Goal: Transaction & Acquisition: Purchase product/service

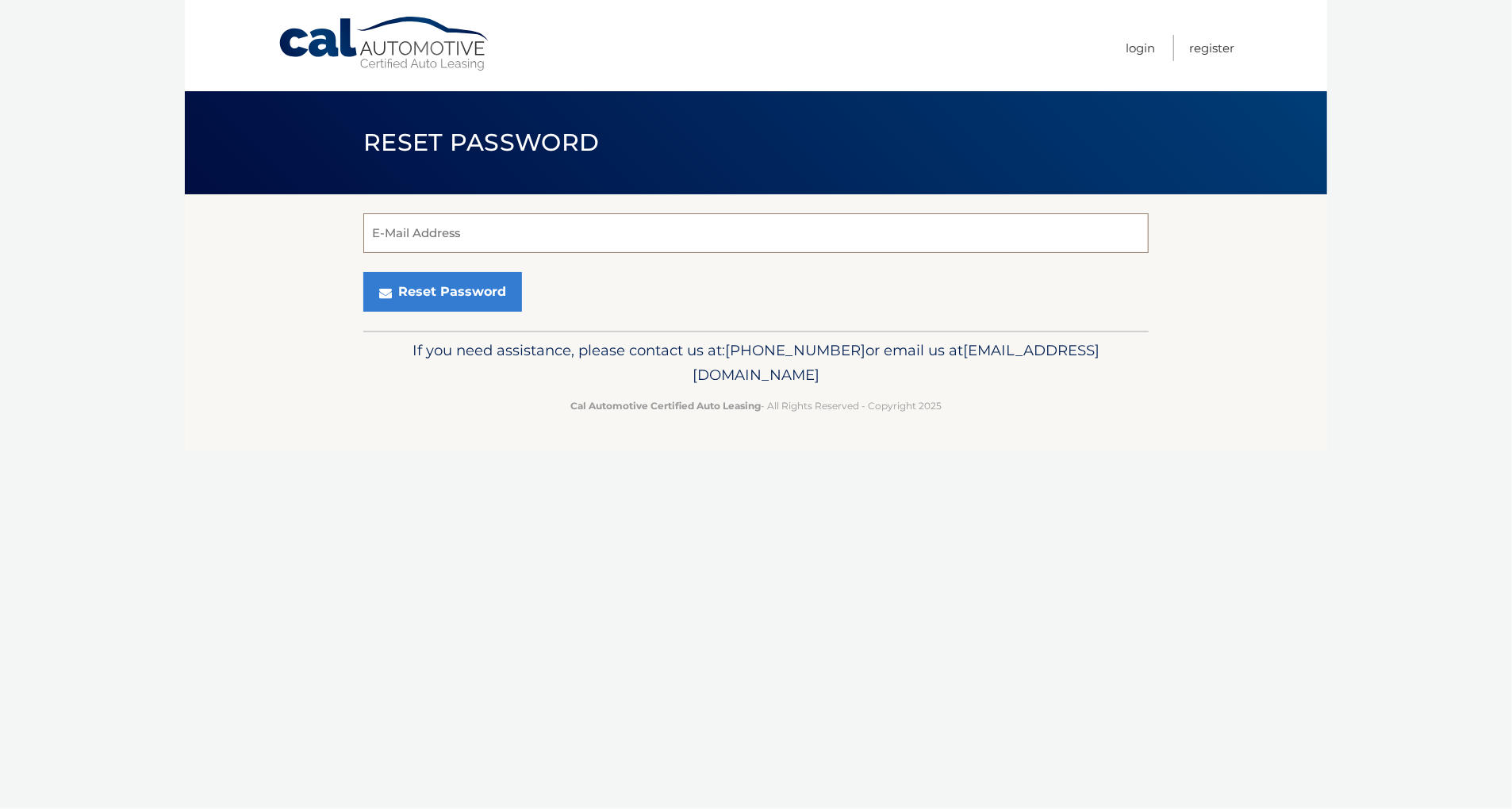
click at [430, 234] on input "E-Mail Address" at bounding box center [756, 233] width 786 height 40
type input "lgargiulo@janney.com"
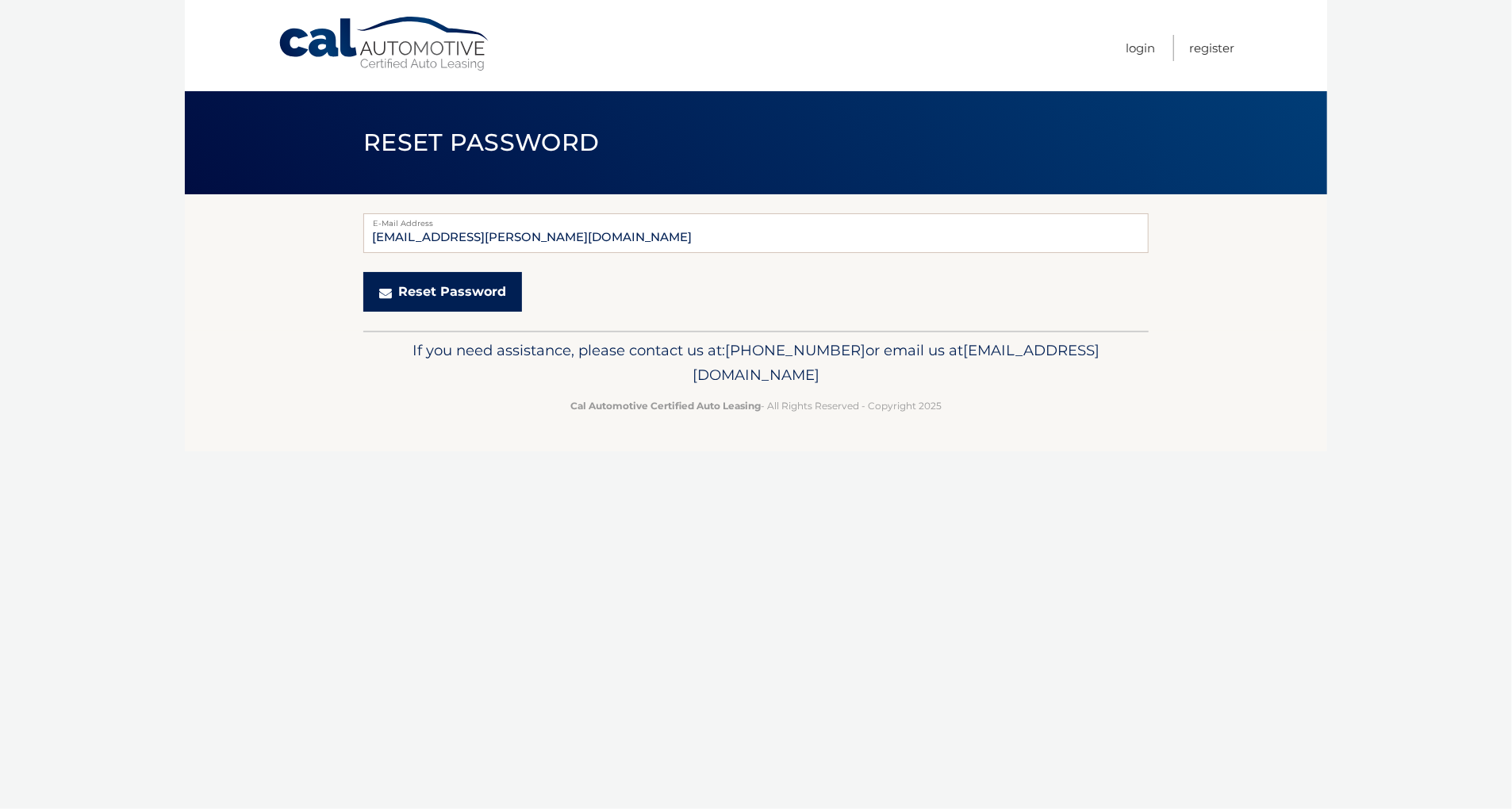
click at [455, 289] on button "Reset Password" at bounding box center [442, 292] width 159 height 40
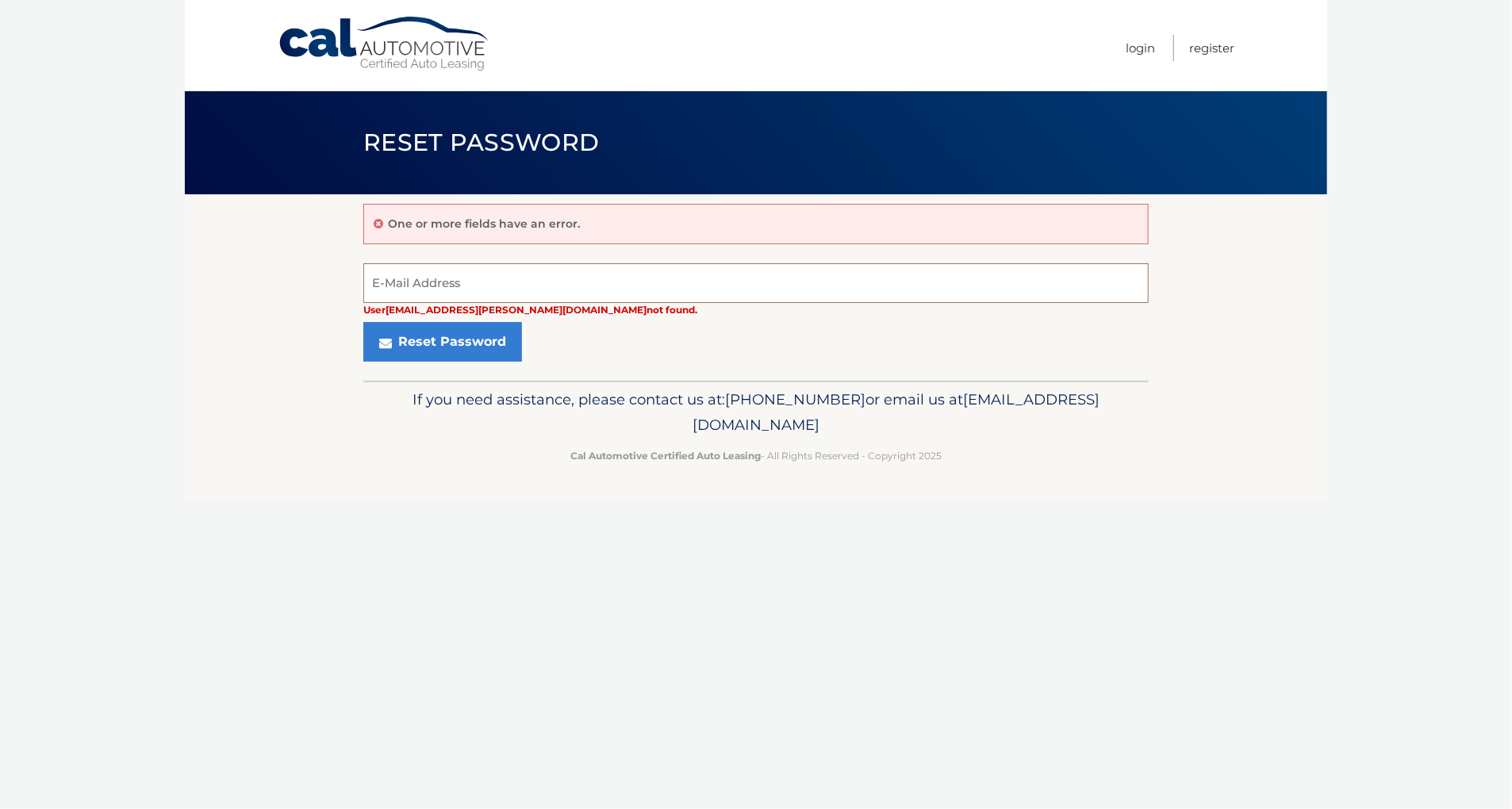
click at [455, 277] on input "E-Mail Address" at bounding box center [756, 283] width 786 height 40
type input "[EMAIL_ADDRESS][DOMAIN_NAME]"
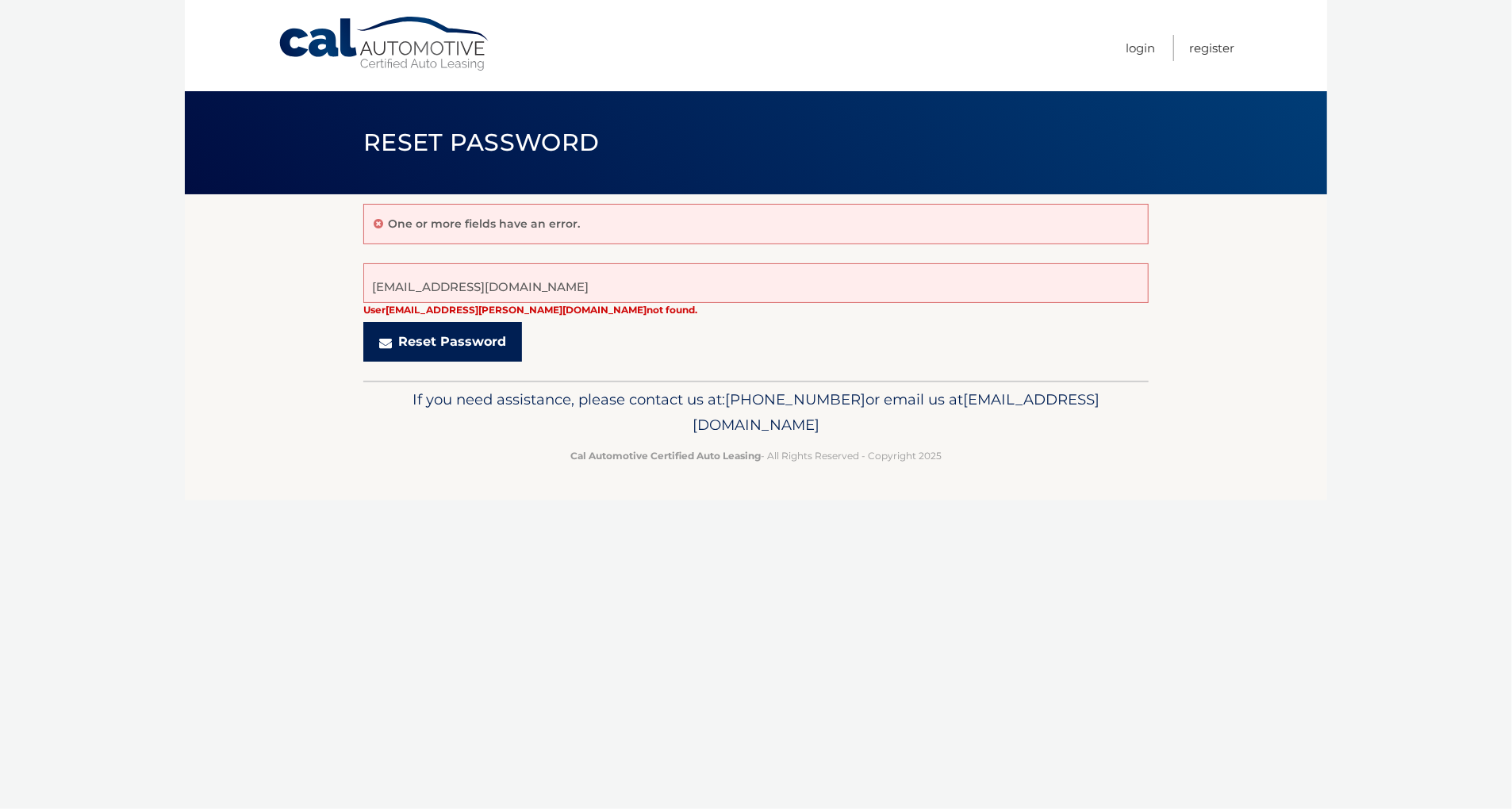
click at [457, 341] on button "Reset Password" at bounding box center [442, 341] width 159 height 40
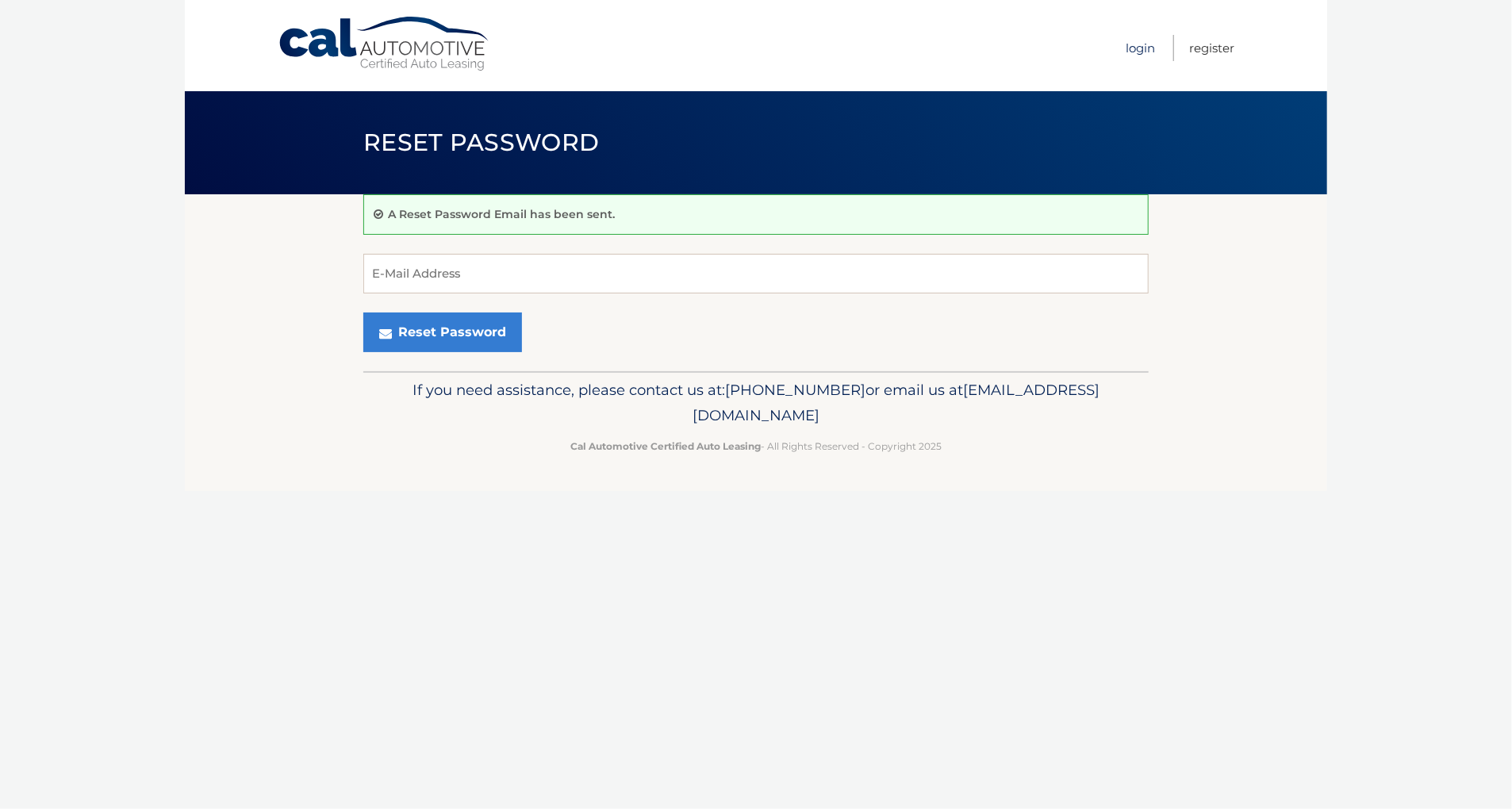
click at [1146, 45] on link "Login" at bounding box center [1140, 48] width 29 height 26
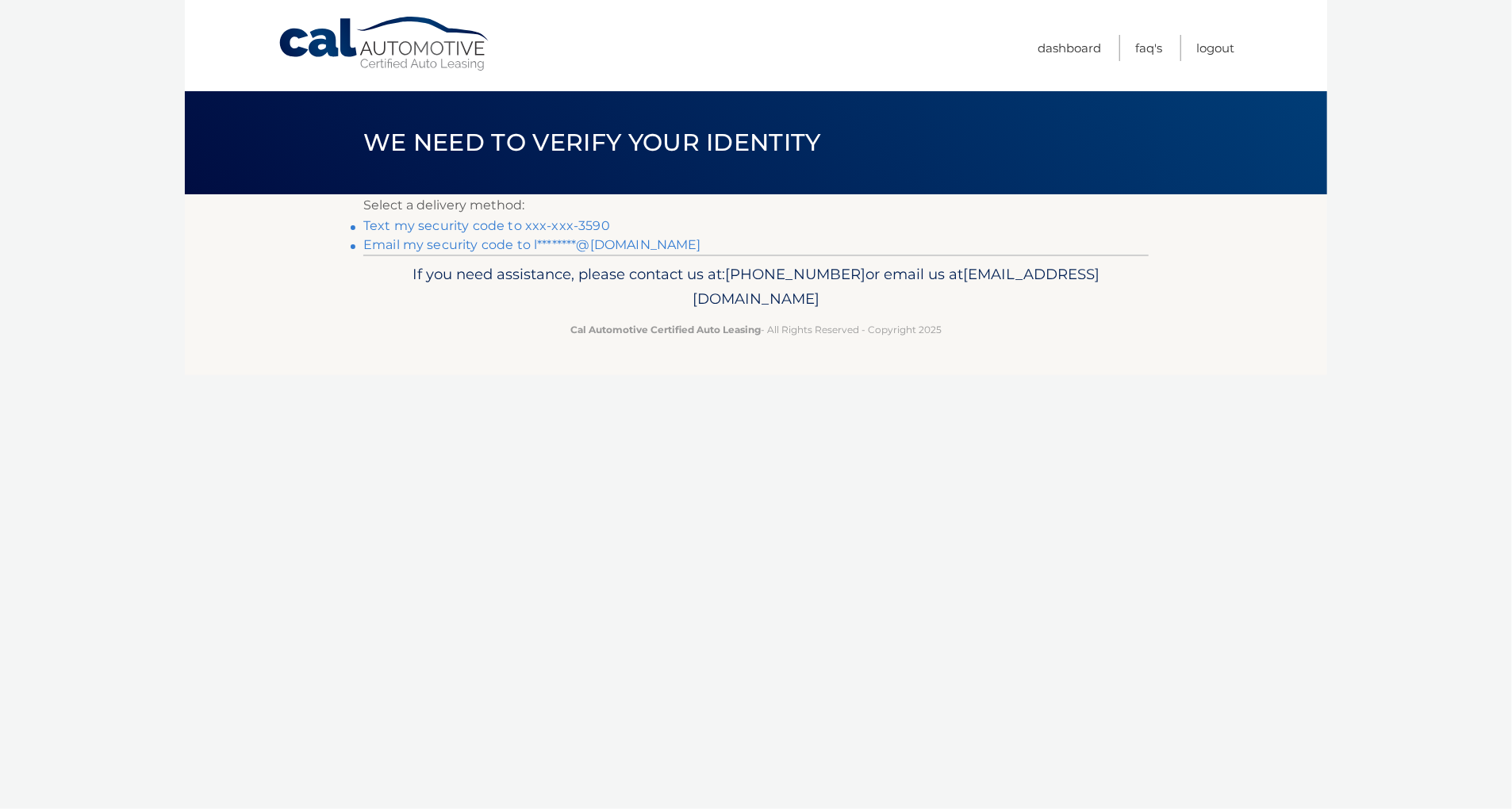
click at [527, 229] on link "Text my security code to xxx-xxx-3590" at bounding box center [486, 225] width 247 height 15
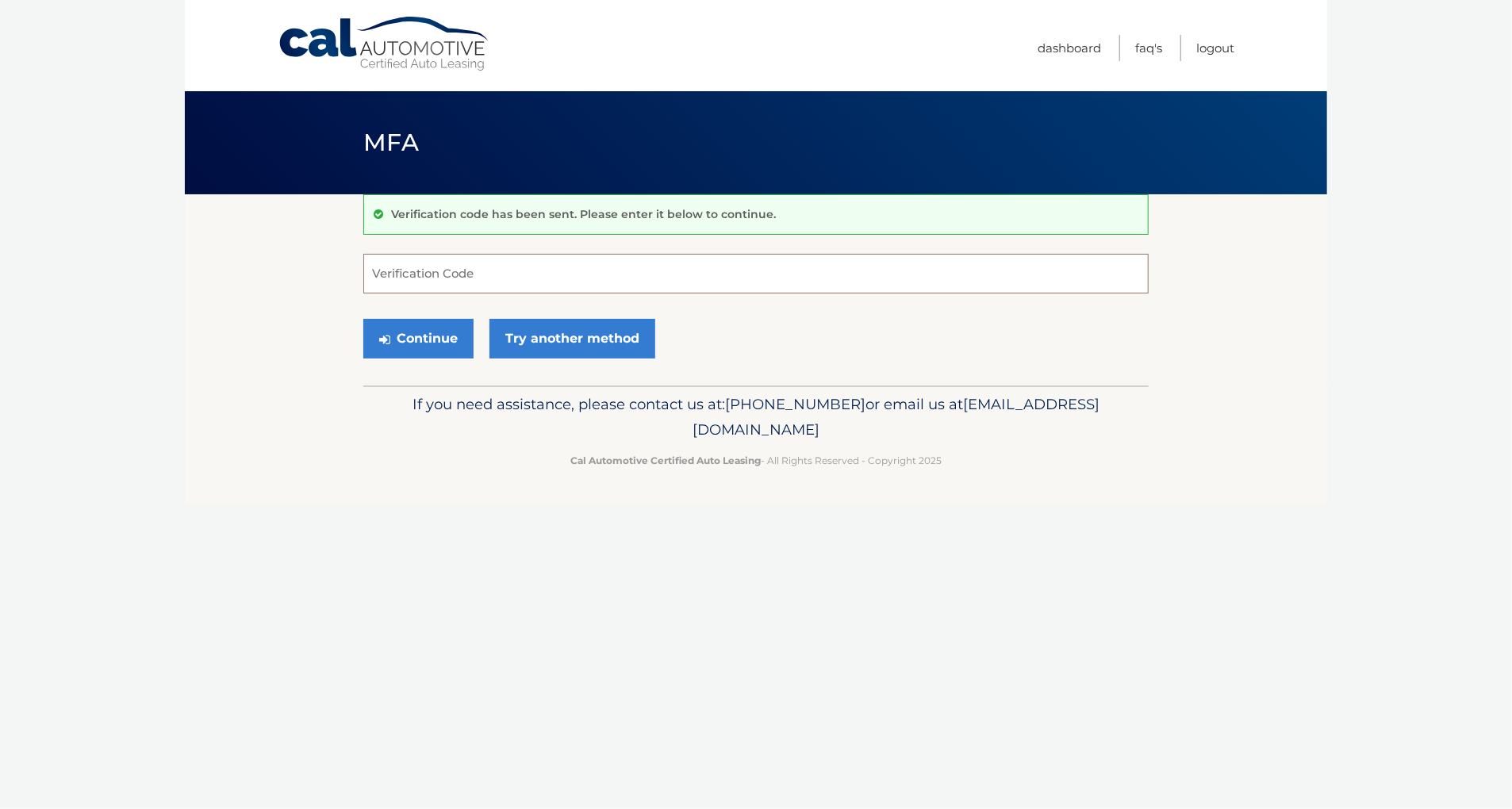
click at [468, 282] on input "Verification Code" at bounding box center [756, 273] width 786 height 40
type input "368440"
click at [446, 337] on button "Continue" at bounding box center [418, 338] width 111 height 40
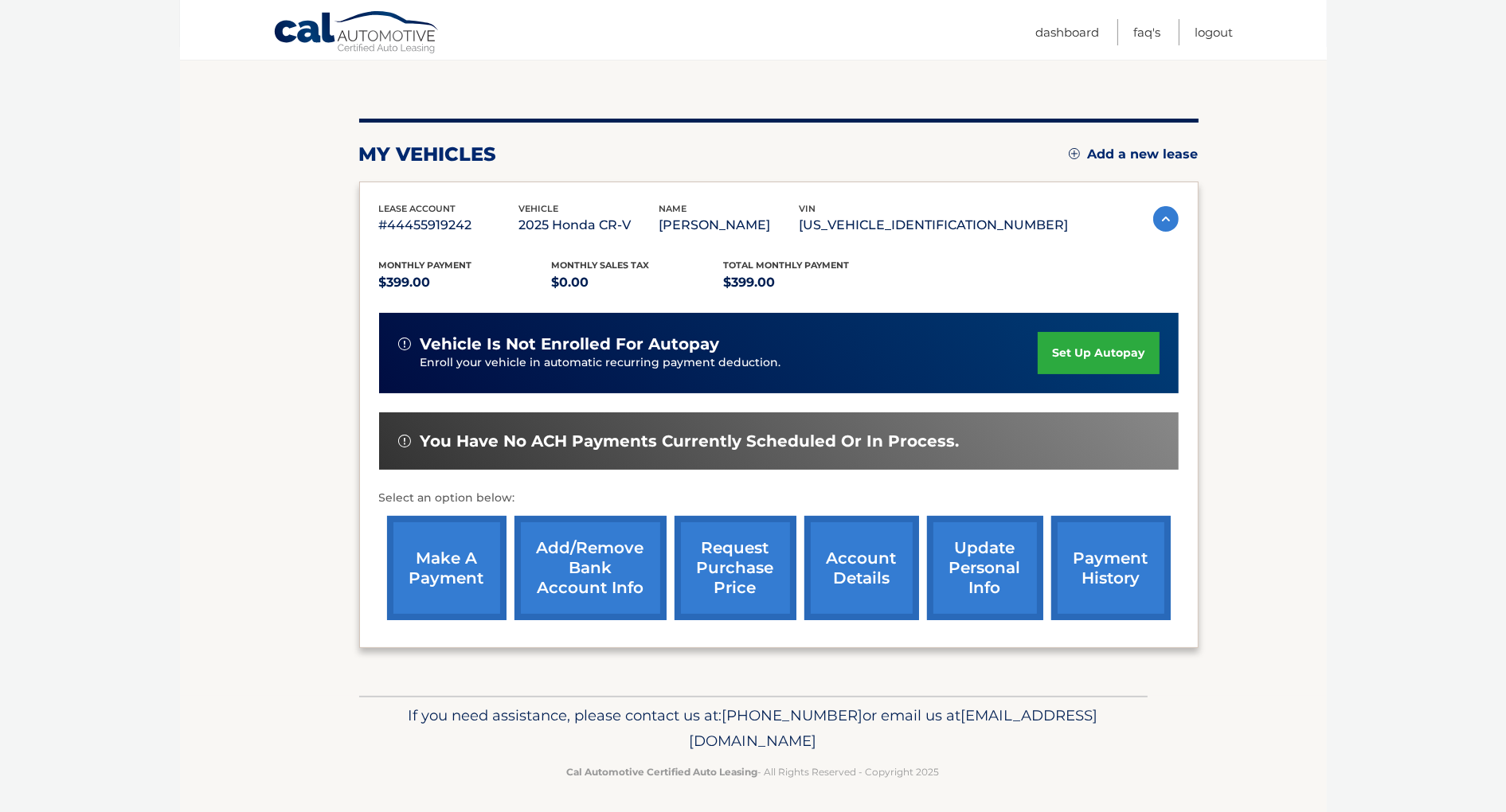
scroll to position [150, 0]
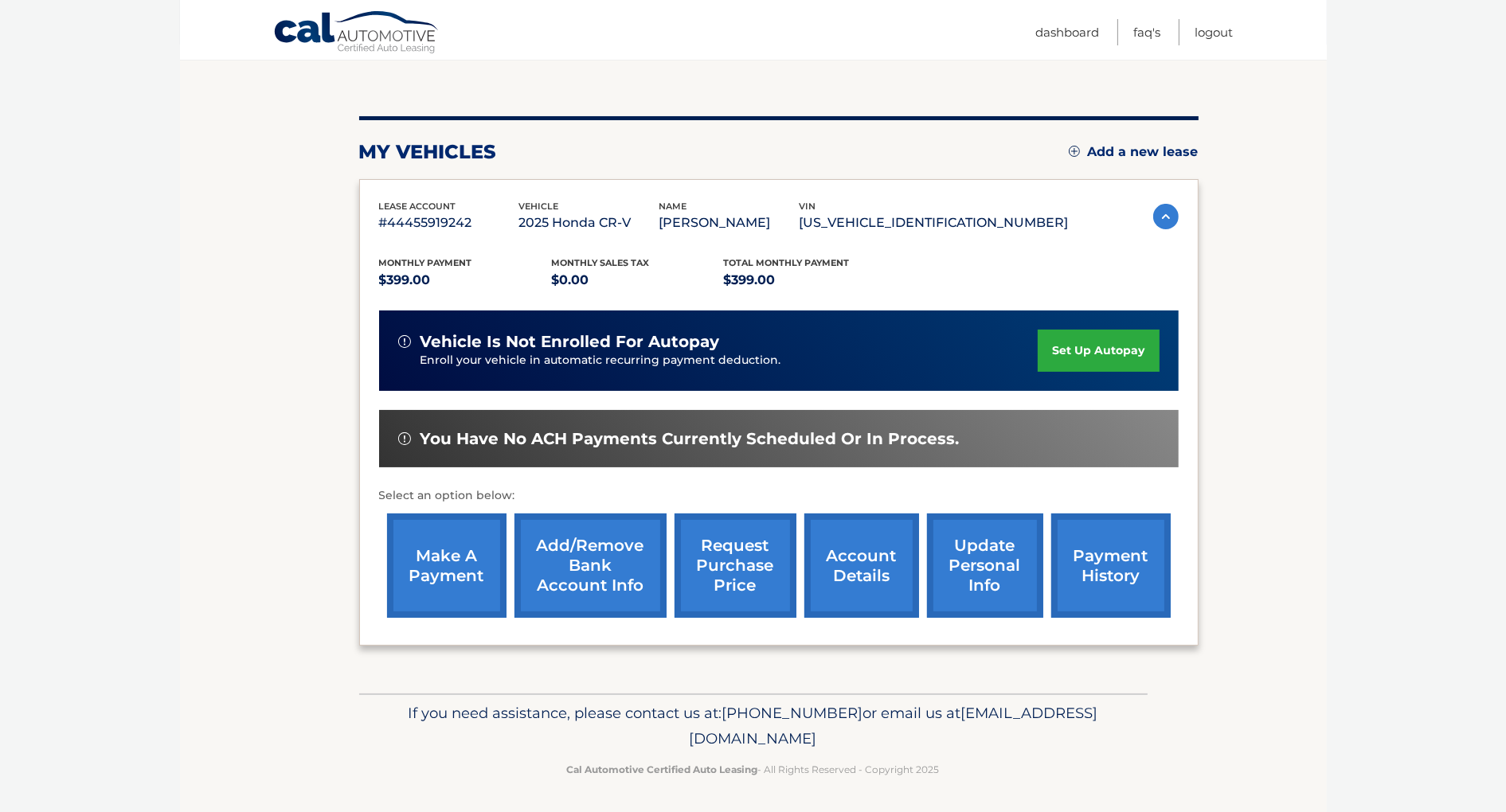
click at [441, 566] on link "make a payment" at bounding box center [447, 566] width 120 height 104
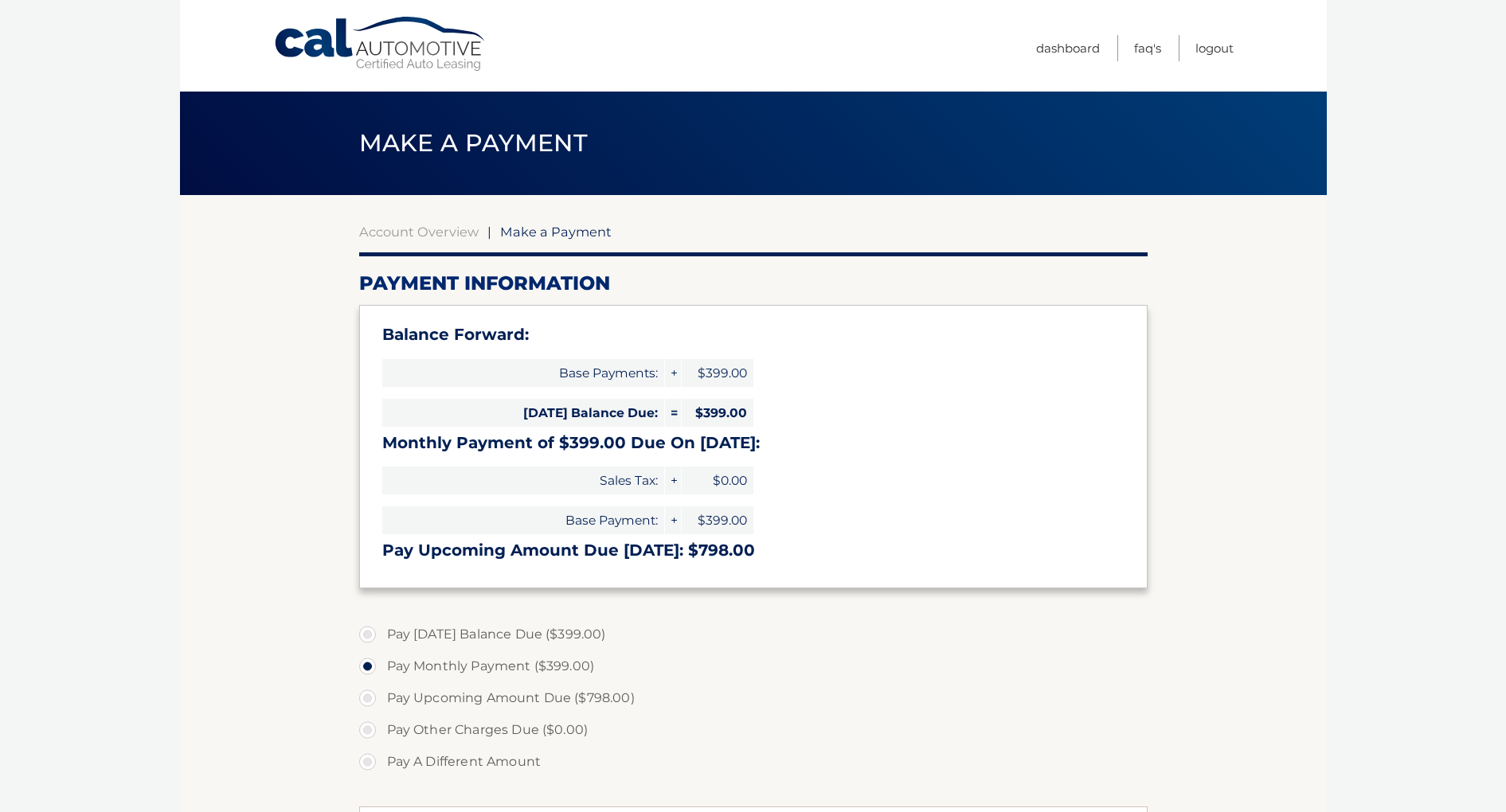
select select "ZWIwY2U5YTEtOTc1ZC00NTA4LTkxNzktOGM5NWI5NzRkOGE1"
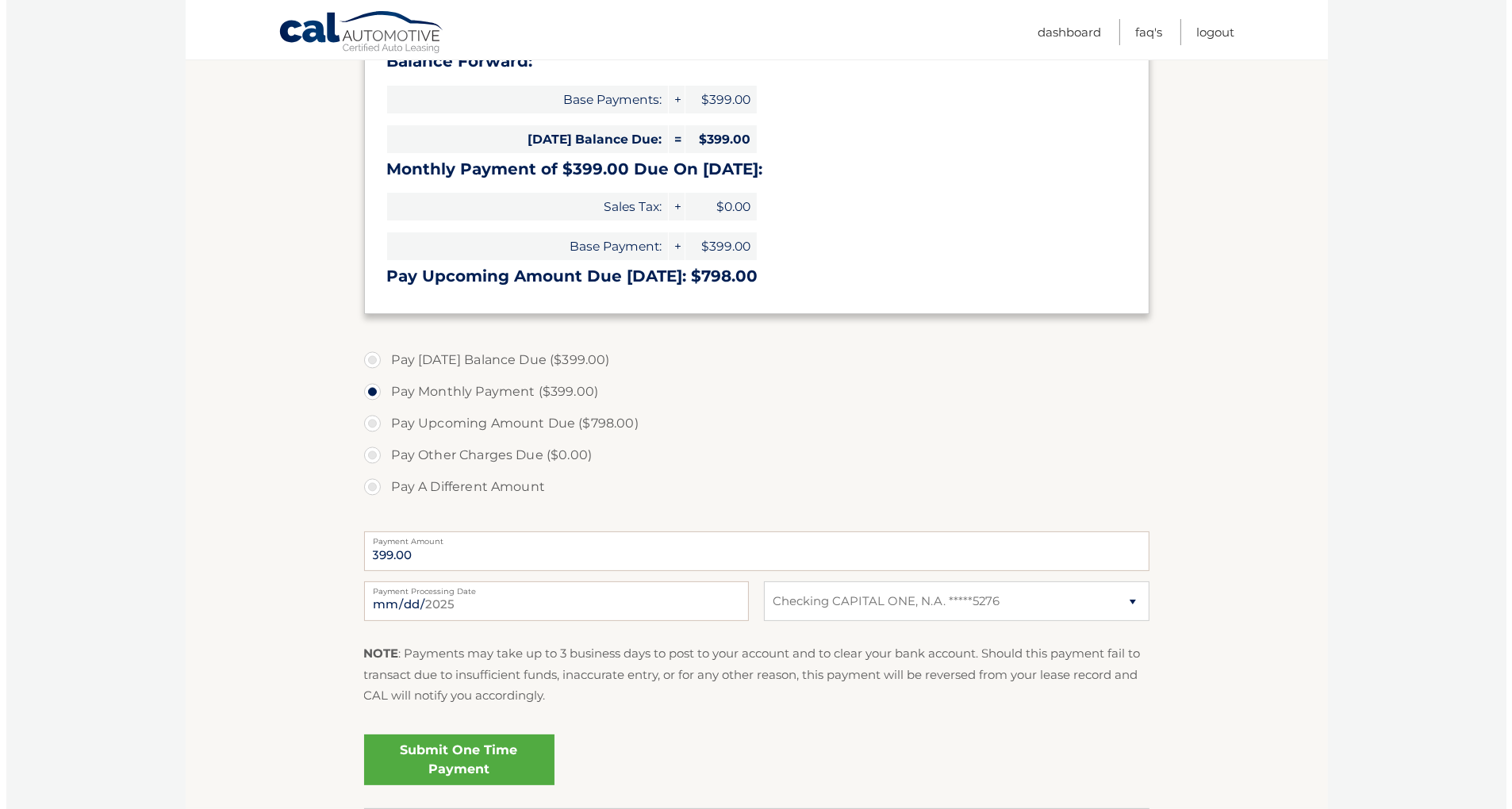
scroll to position [317, 0]
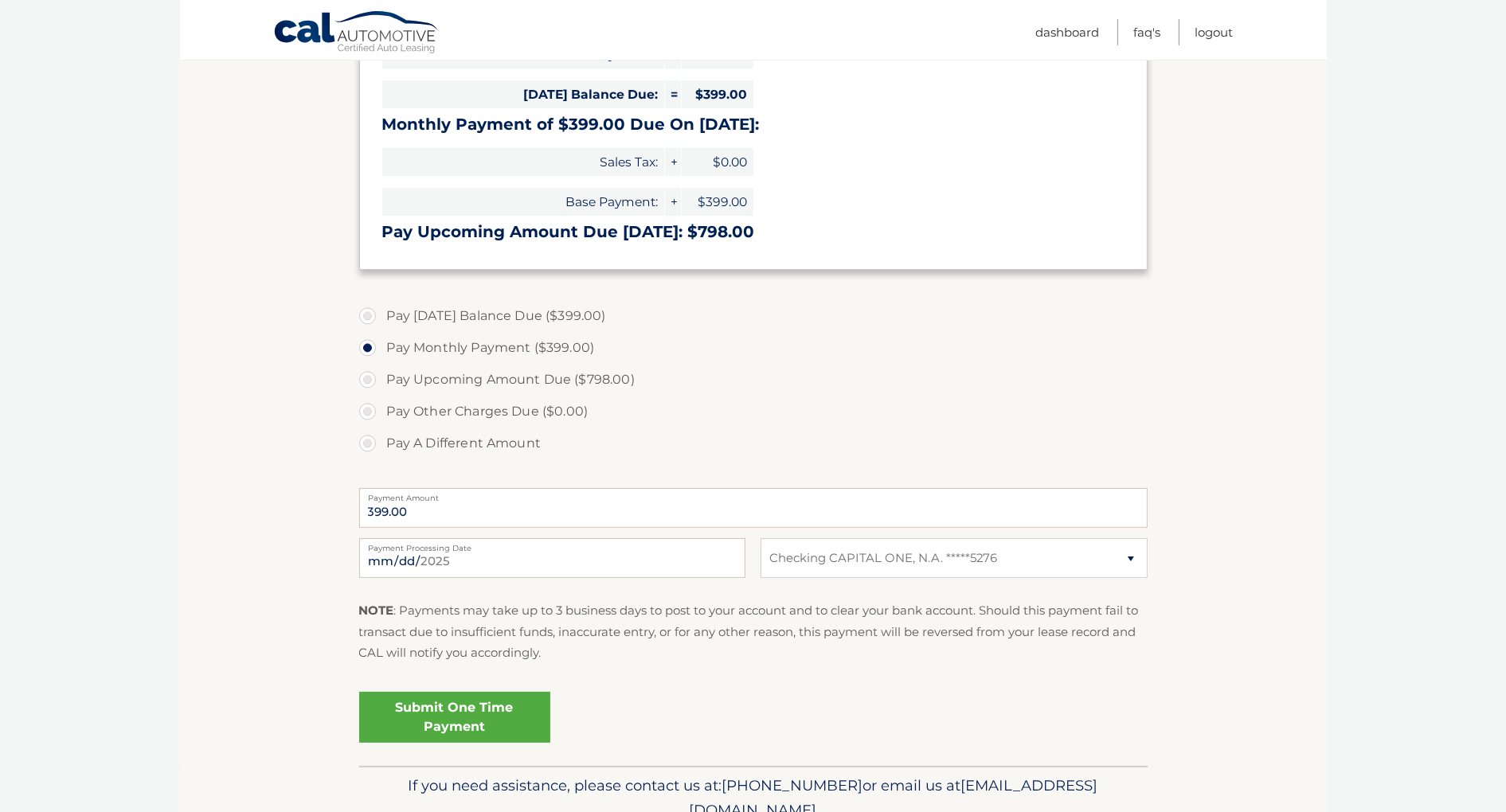
click at [453, 717] on link "Submit One Time Payment" at bounding box center [455, 718] width 192 height 51
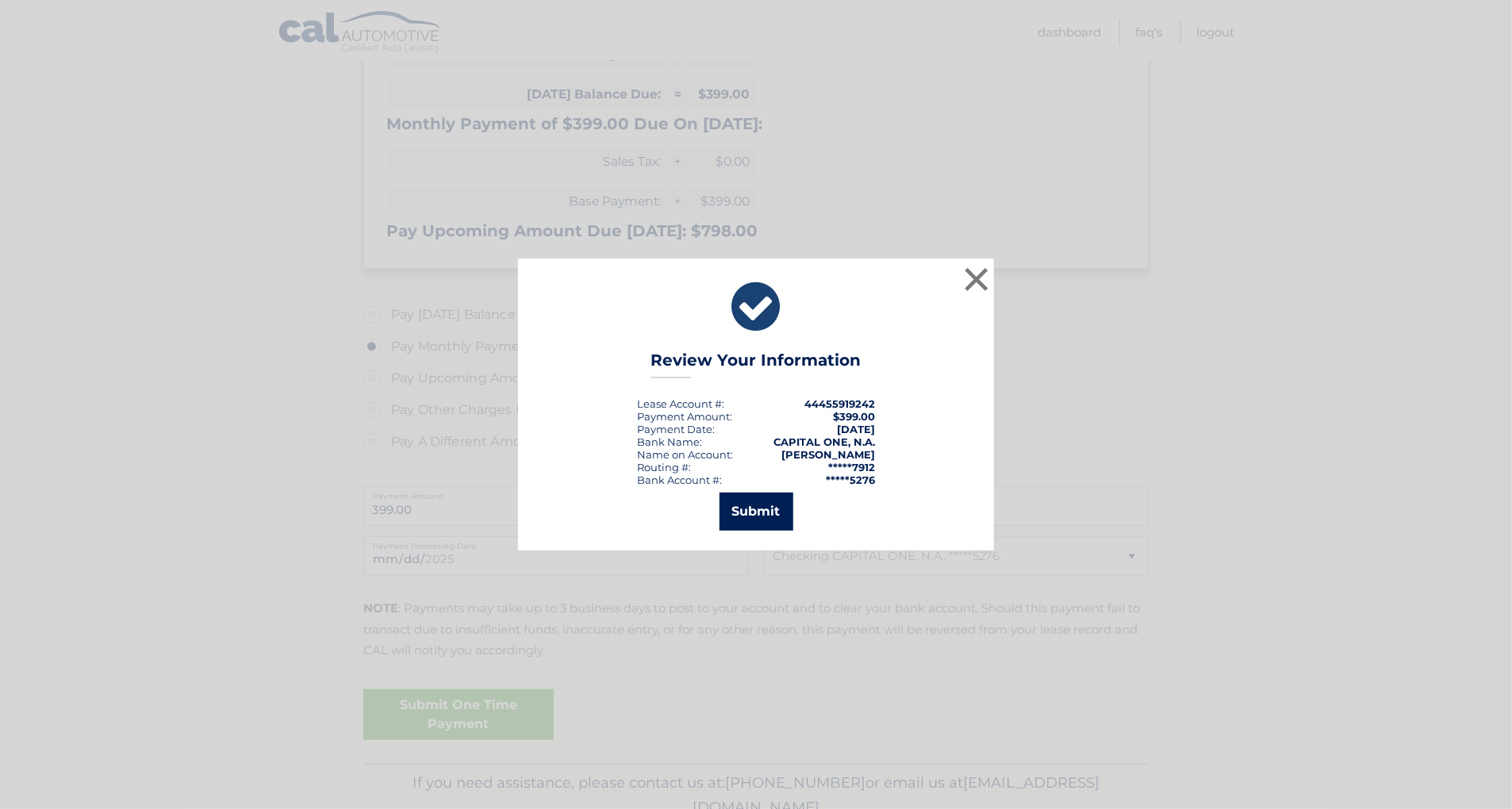
click at [761, 514] on button "Submit" at bounding box center [756, 511] width 73 height 38
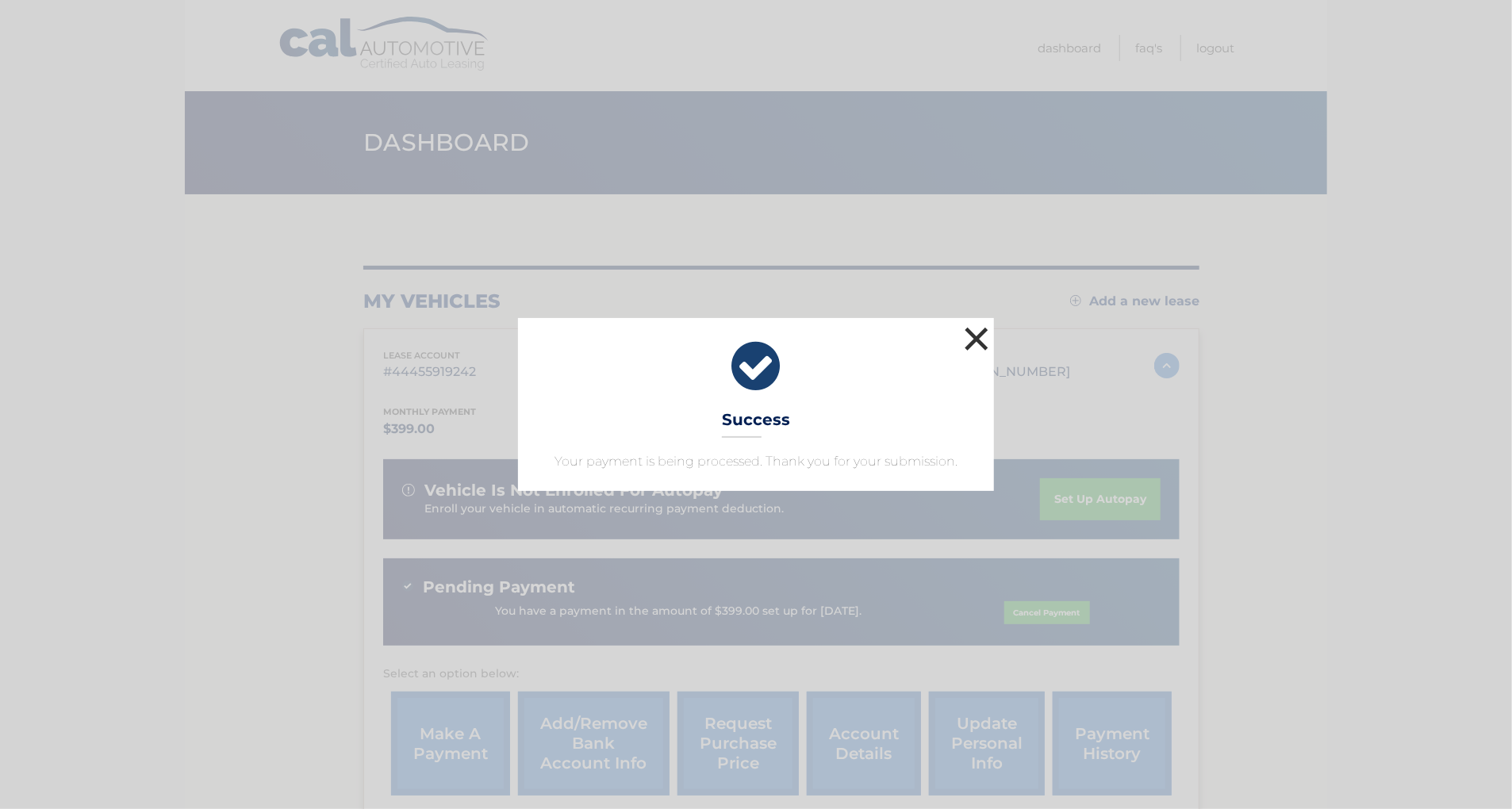
click at [988, 337] on button "×" at bounding box center [977, 338] width 31 height 31
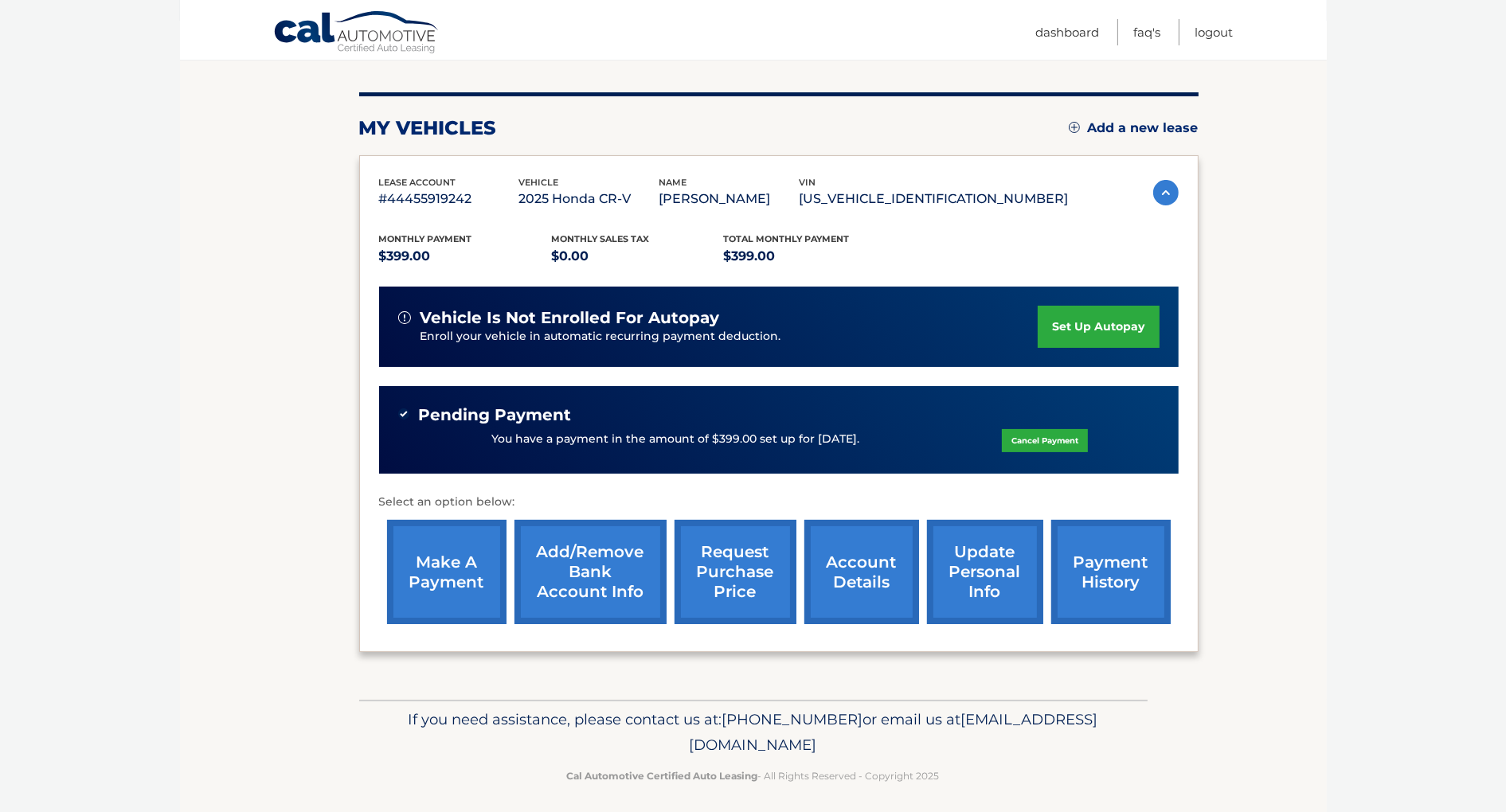
scroll to position [181, 0]
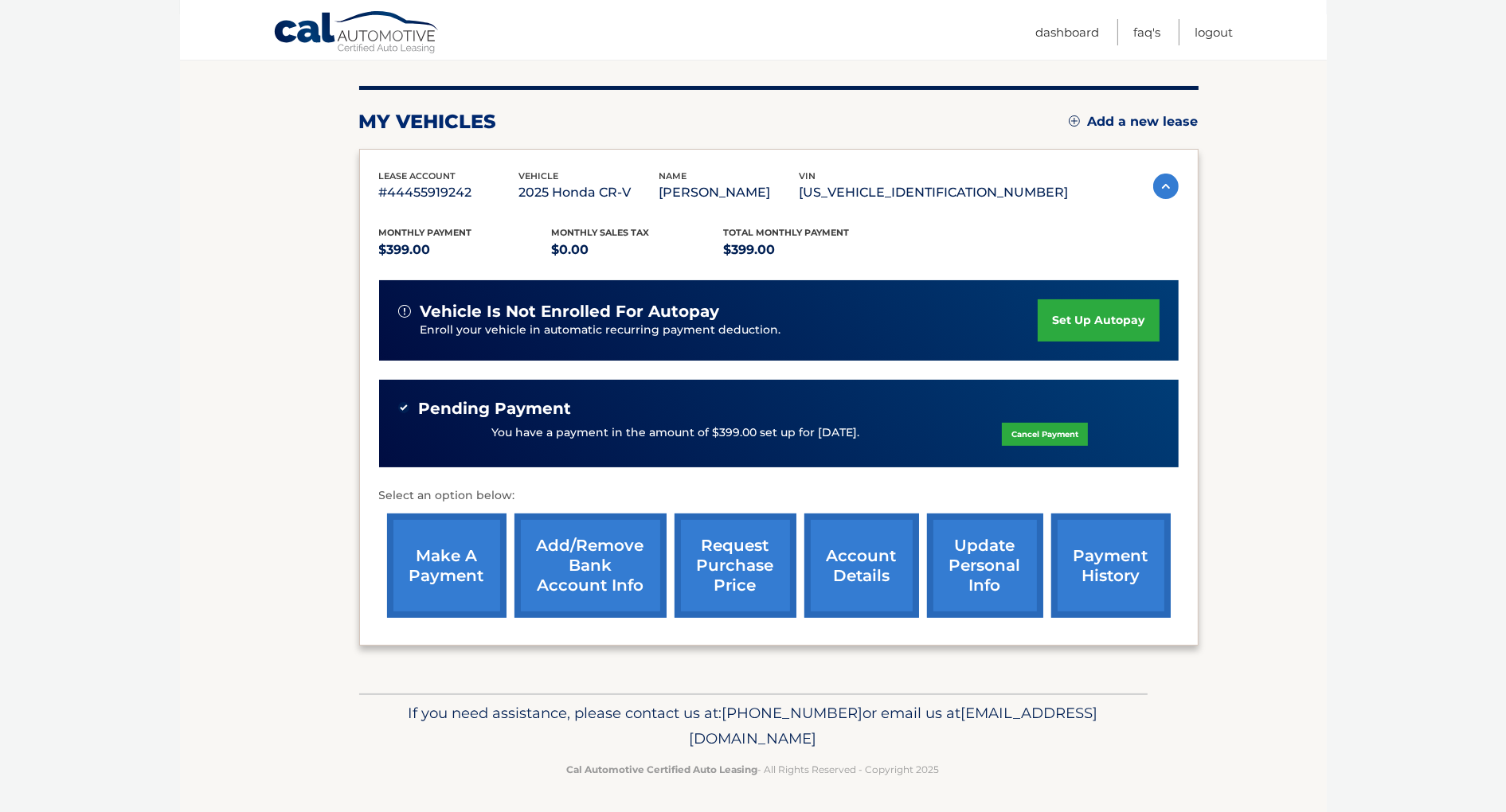
click at [1092, 553] on link "payment history" at bounding box center [1111, 566] width 120 height 104
